Goal: Information Seeking & Learning: Learn about a topic

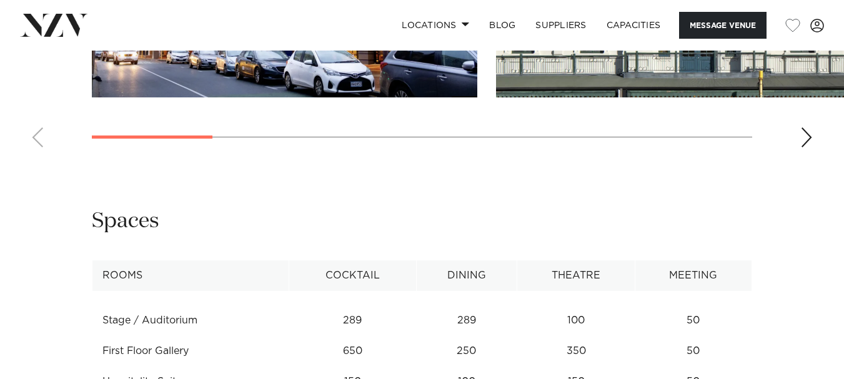
scroll to position [1450, 0]
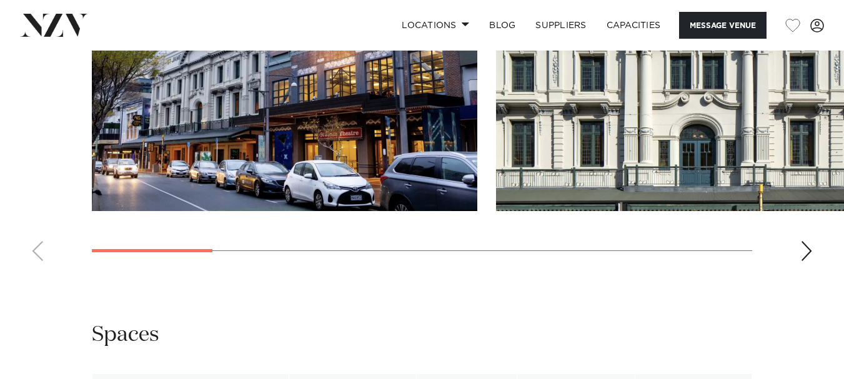
click at [804, 261] on div "Next slide" at bounding box center [806, 251] width 12 height 20
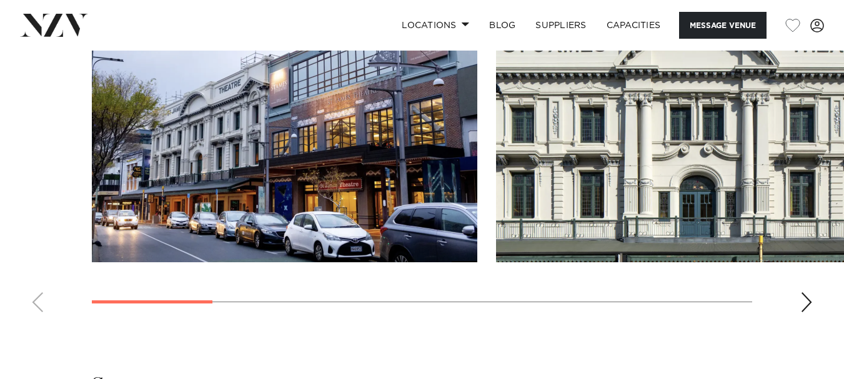
scroll to position [1400, 0]
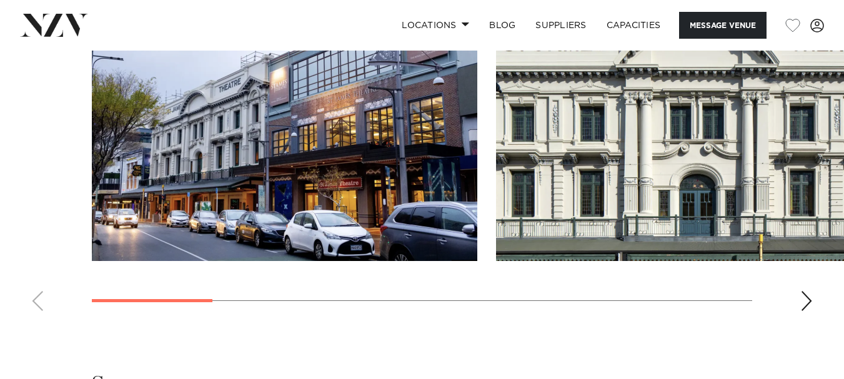
click at [809, 305] on div "Next slide" at bounding box center [806, 301] width 12 height 20
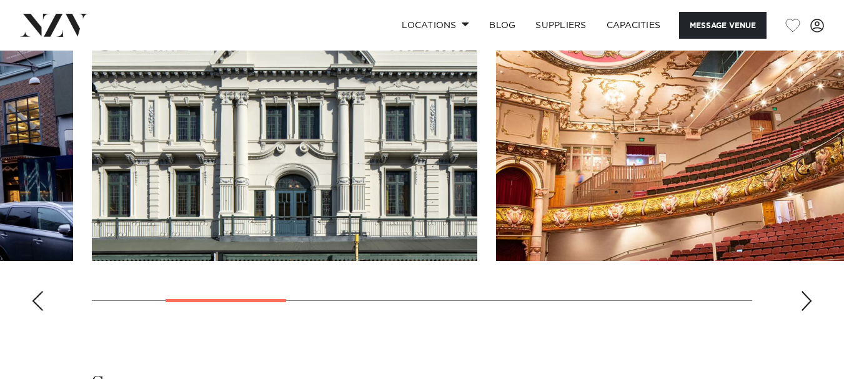
click at [809, 306] on div "Next slide" at bounding box center [806, 301] width 12 height 20
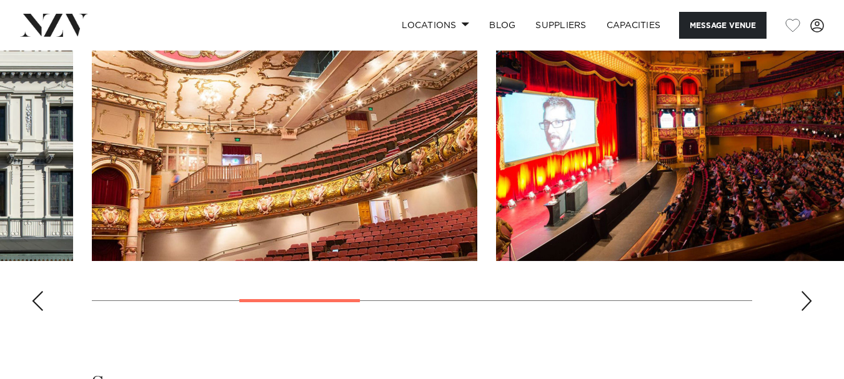
click at [689, 214] on img "4 / 9" at bounding box center [689, 119] width 386 height 283
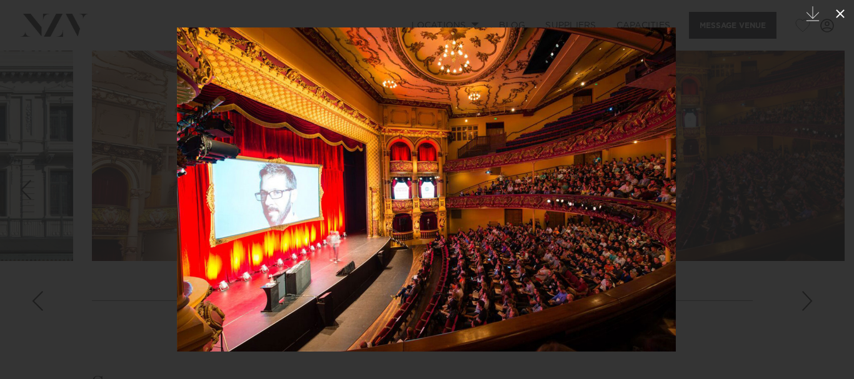
click at [842, 18] on icon at bounding box center [839, 13] width 15 height 15
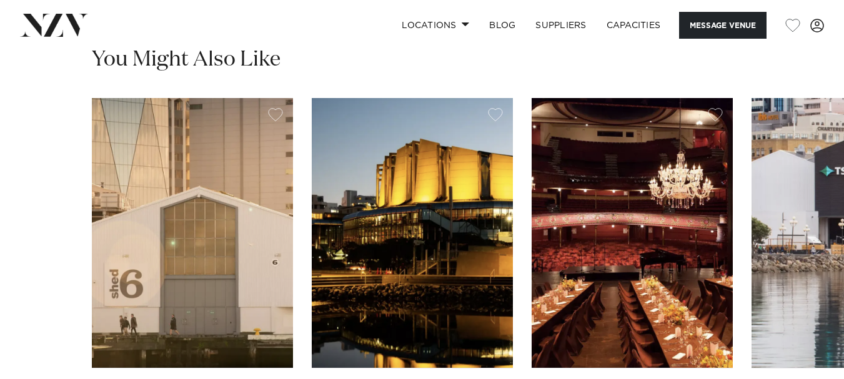
scroll to position [2018, 0]
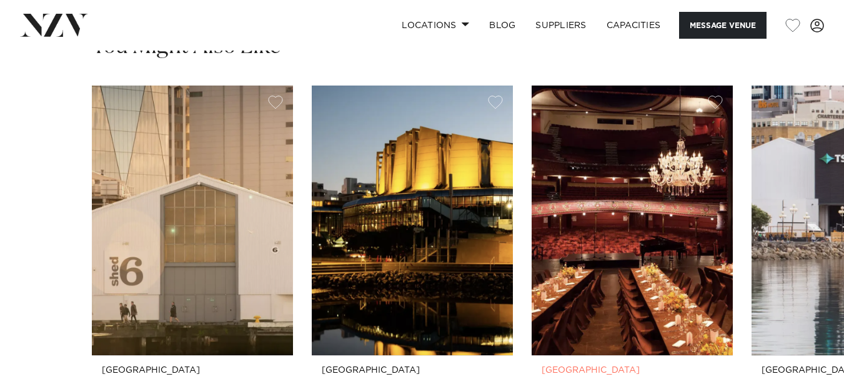
click at [630, 232] on img "3 / 4" at bounding box center [632, 221] width 201 height 270
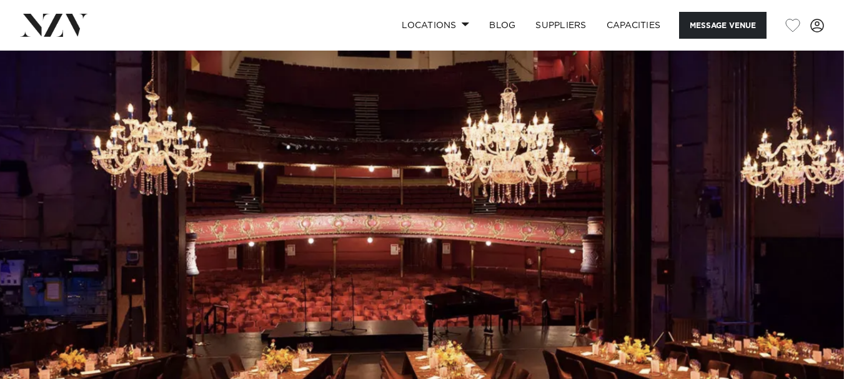
scroll to position [21, 0]
